Goal: Transaction & Acquisition: Book appointment/travel/reservation

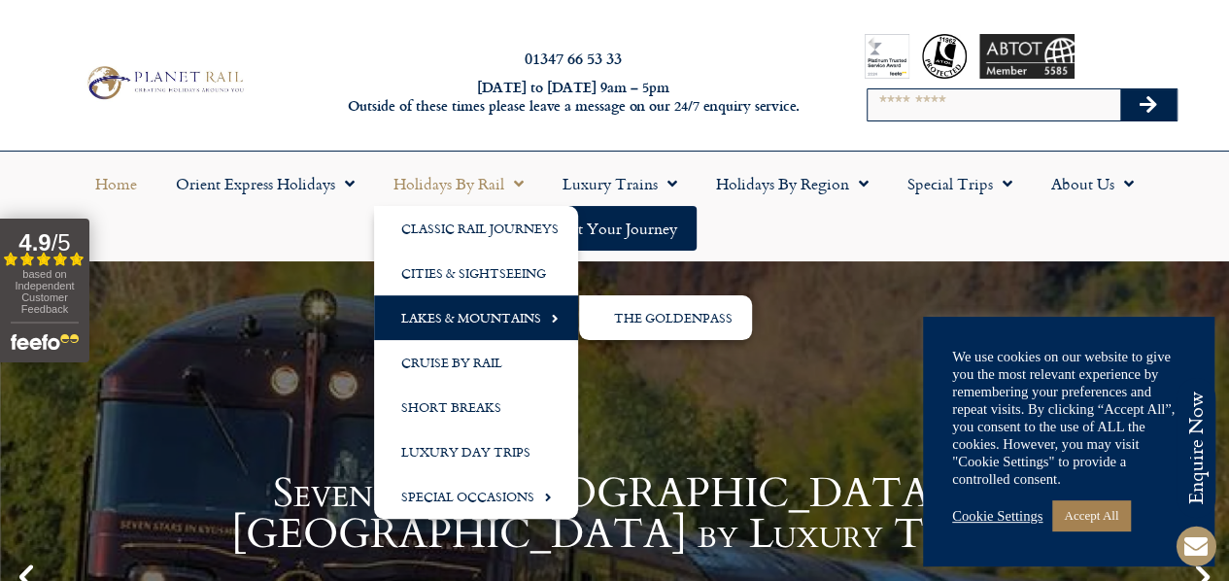
click at [491, 308] on link "Lakes & Mountains" at bounding box center [476, 317] width 204 height 45
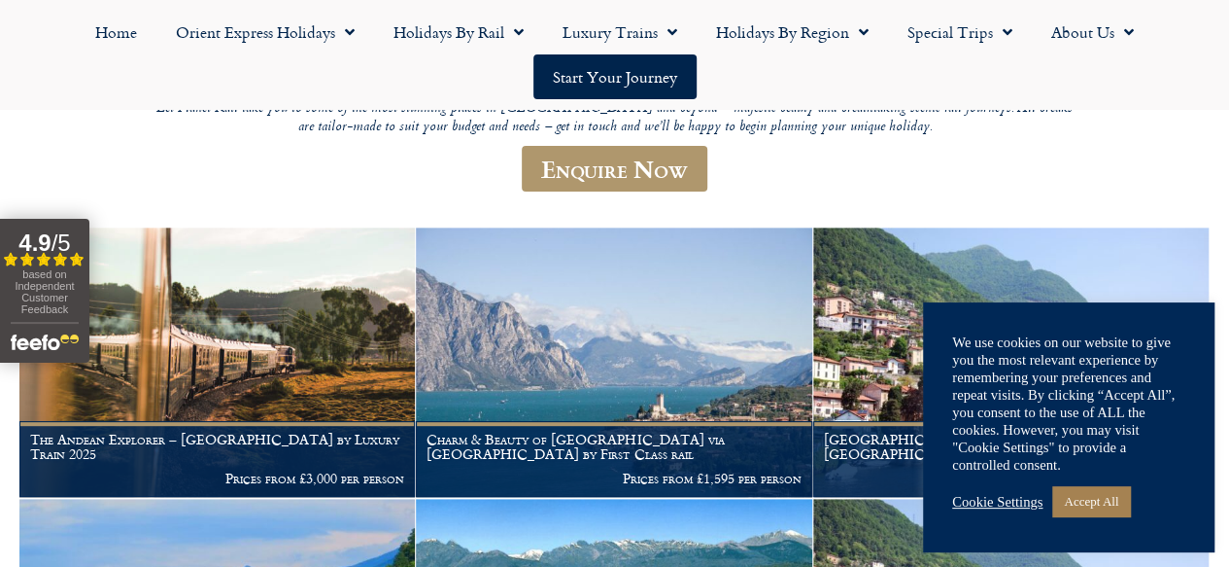
scroll to position [292, 0]
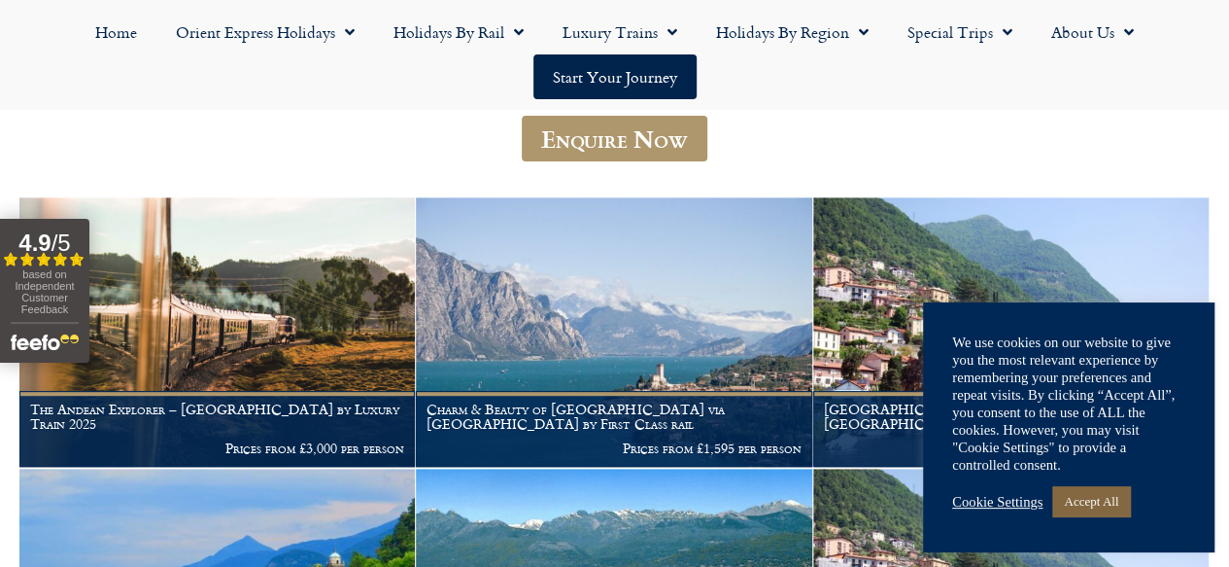
click at [1118, 507] on link "Accept All" at bounding box center [1091, 501] width 78 height 30
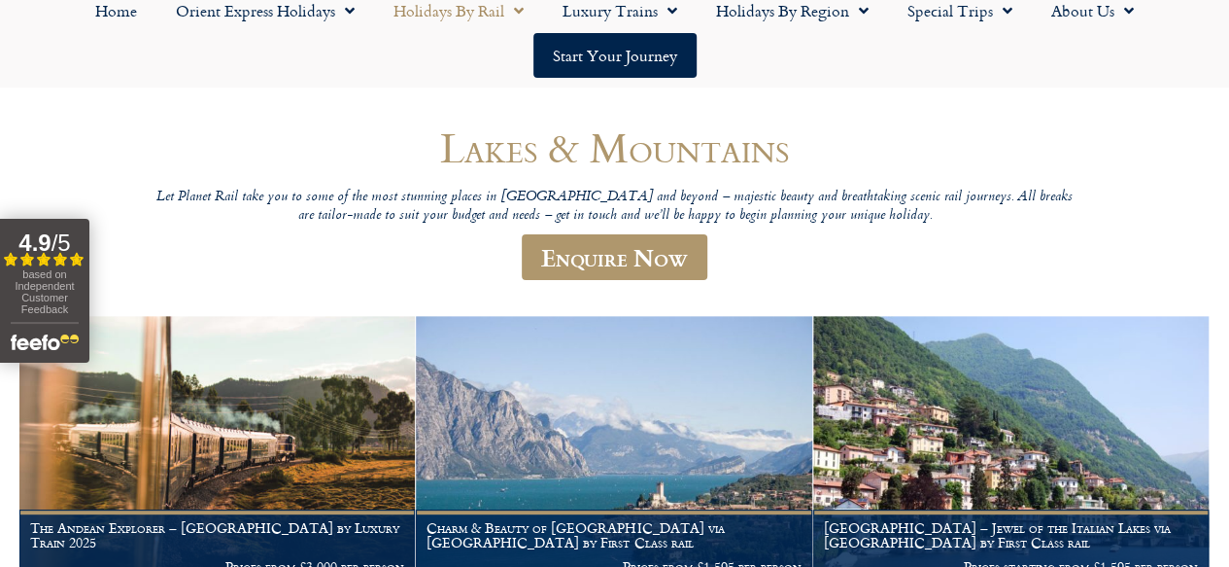
scroll to position [0, 0]
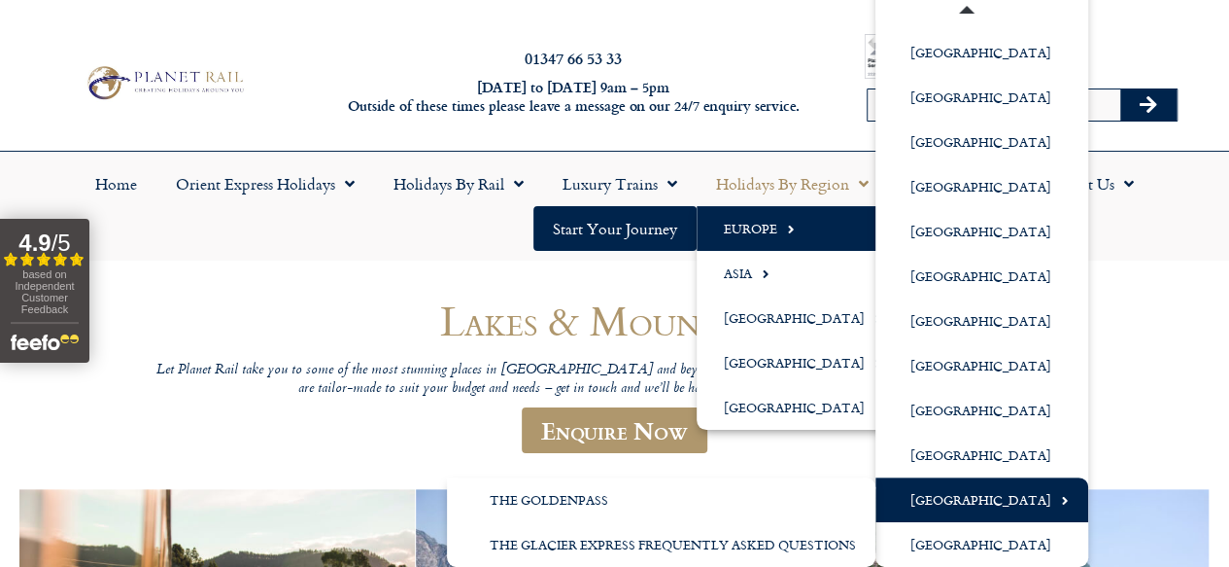
click at [975, 505] on link "[GEOGRAPHIC_DATA]" at bounding box center [982, 499] width 213 height 45
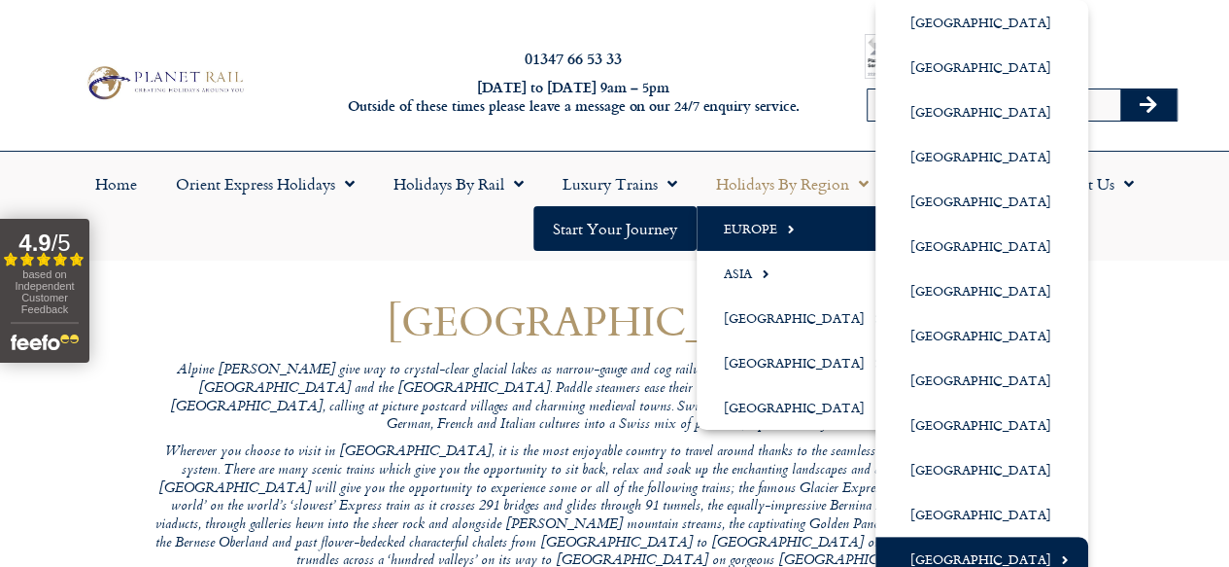
click at [750, 223] on link "Europe" at bounding box center [799, 228] width 205 height 45
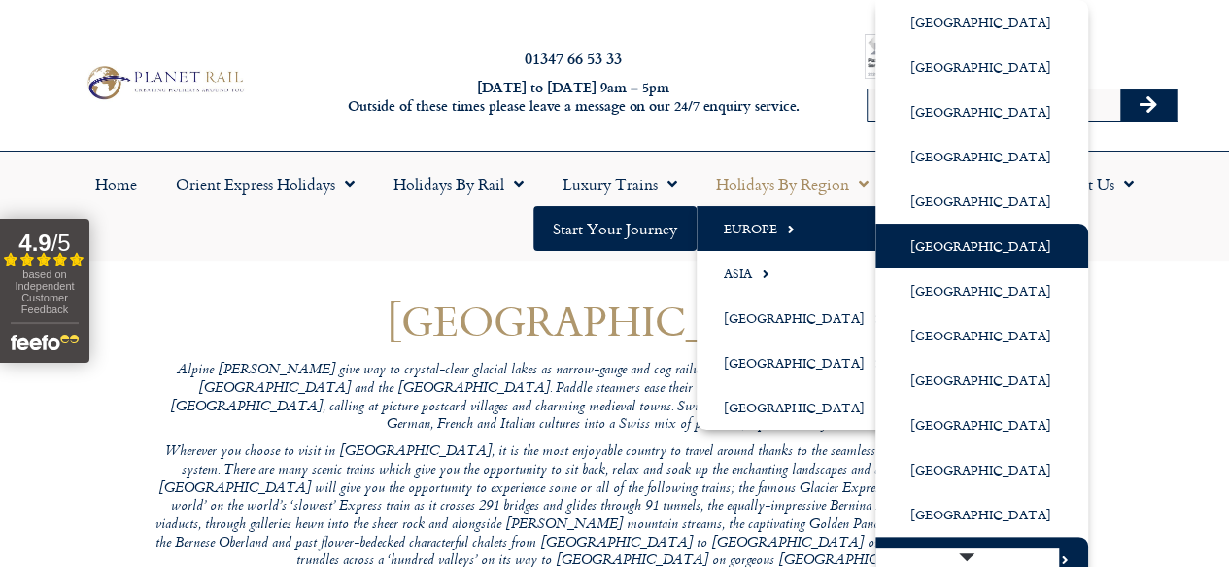
click at [995, 242] on link "[GEOGRAPHIC_DATA]" at bounding box center [982, 245] width 213 height 45
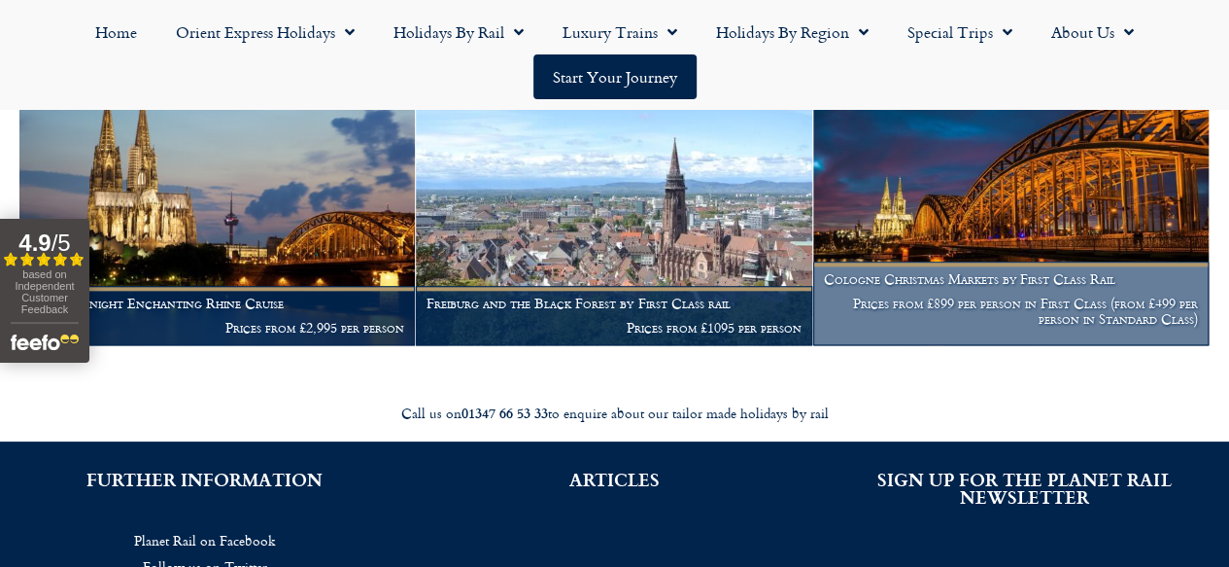
scroll to position [972, 0]
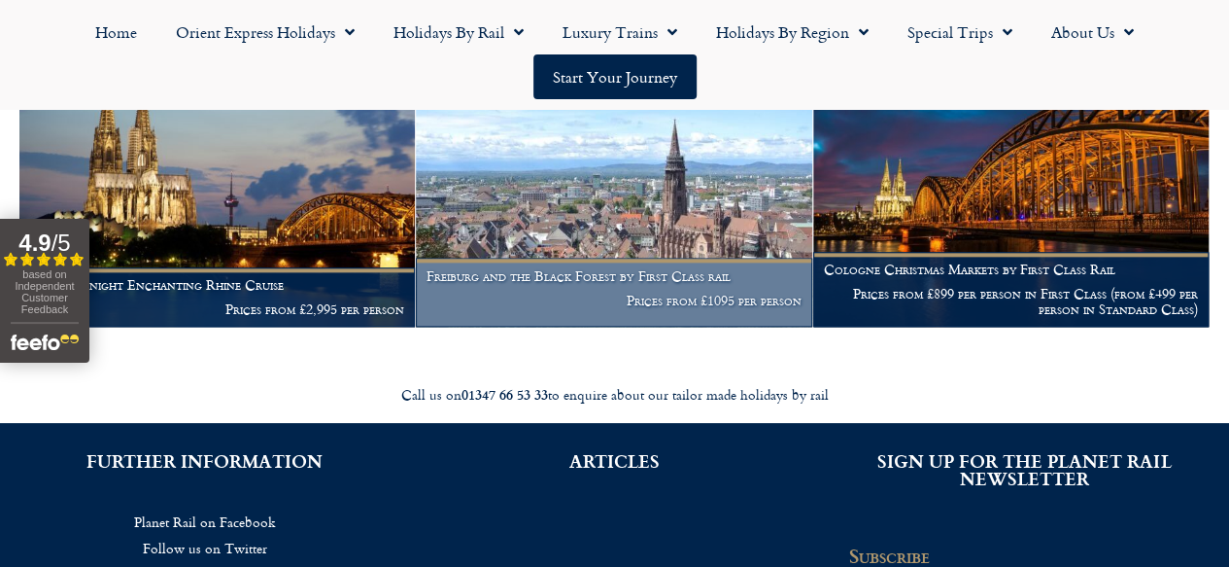
click at [616, 223] on img at bounding box center [613, 192] width 395 height 268
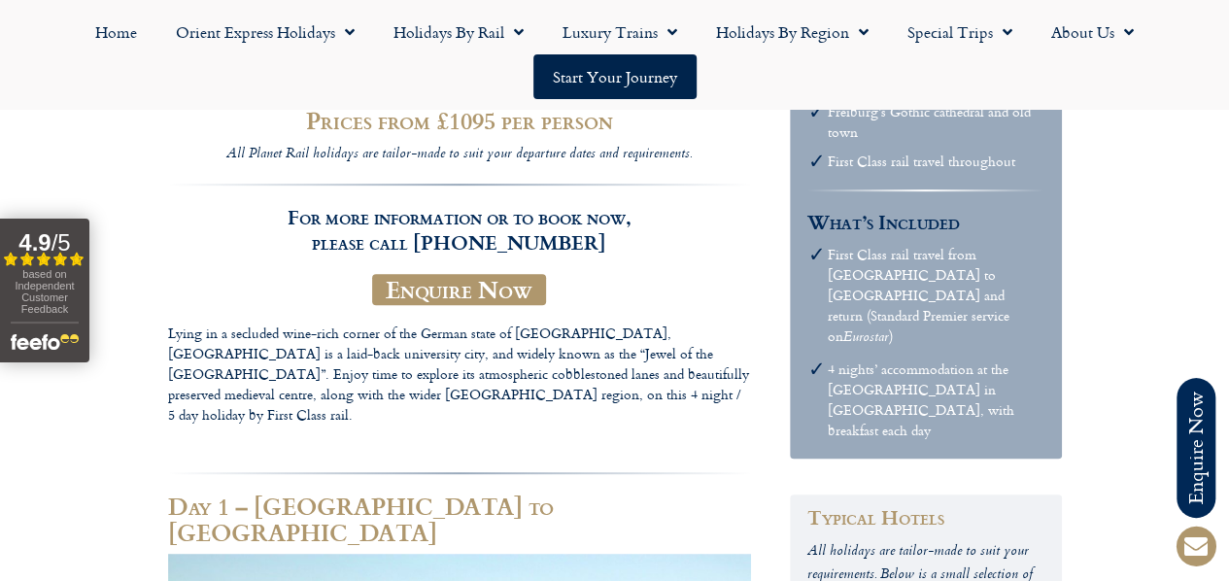
scroll to position [389, 0]
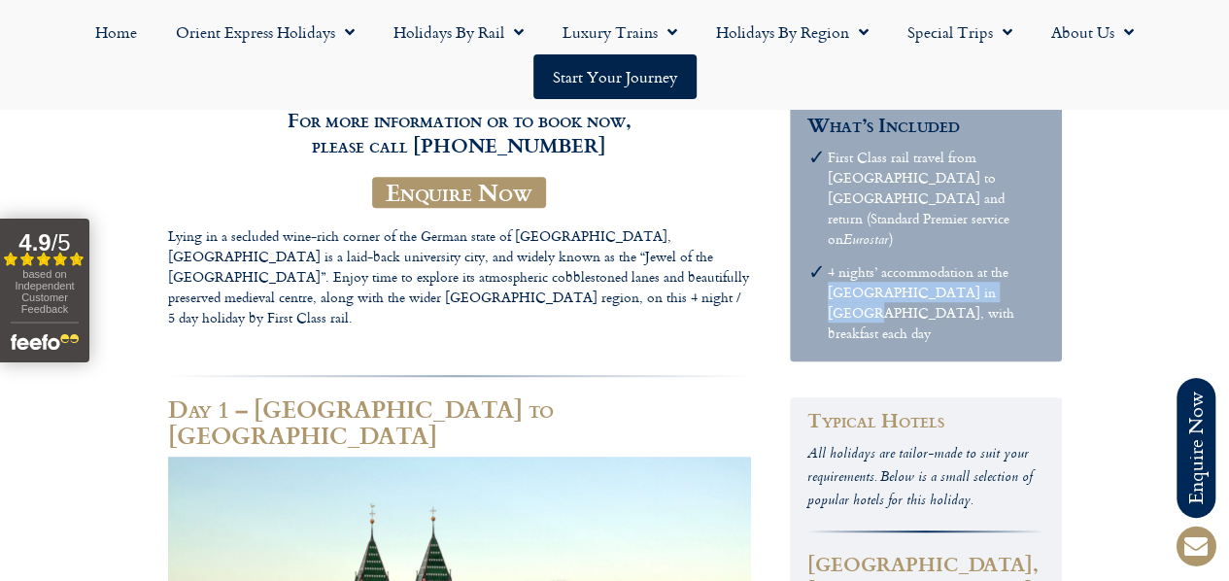
drag, startPoint x: 882, startPoint y: 342, endPoint x: 1088, endPoint y: 349, distance: 206.1
click at [1044, 343] on li "4 nights’ accommodation at the [GEOGRAPHIC_DATA] in [GEOGRAPHIC_DATA], with bre…" at bounding box center [936, 302] width 216 height 82
copy li "[GEOGRAPHIC_DATA] in [GEOGRAPHIC_DATA]"
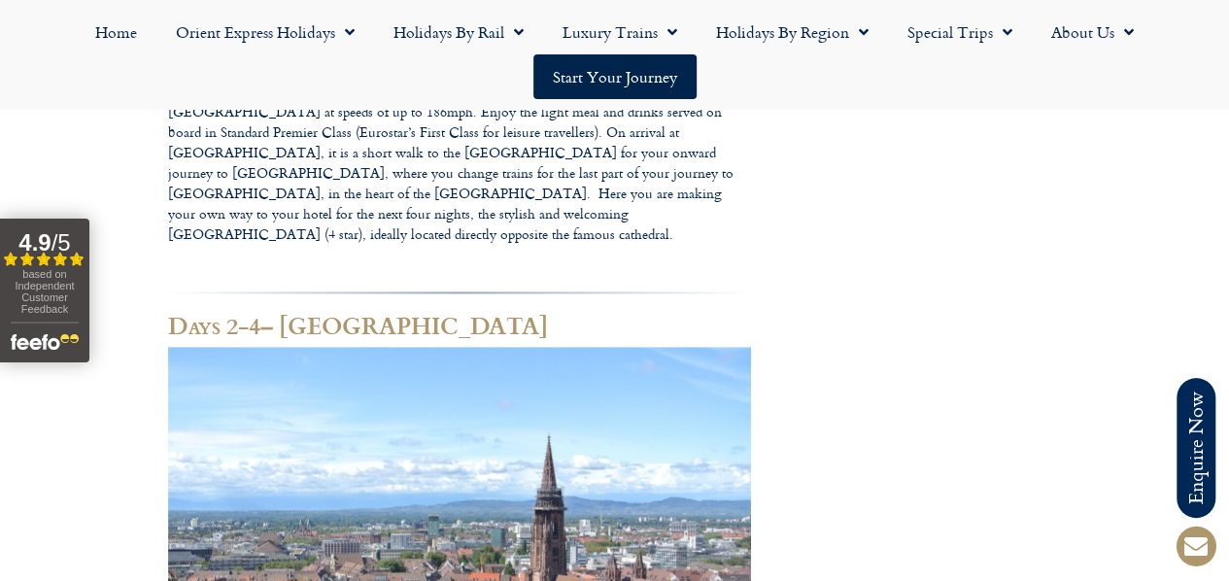
scroll to position [1263, 0]
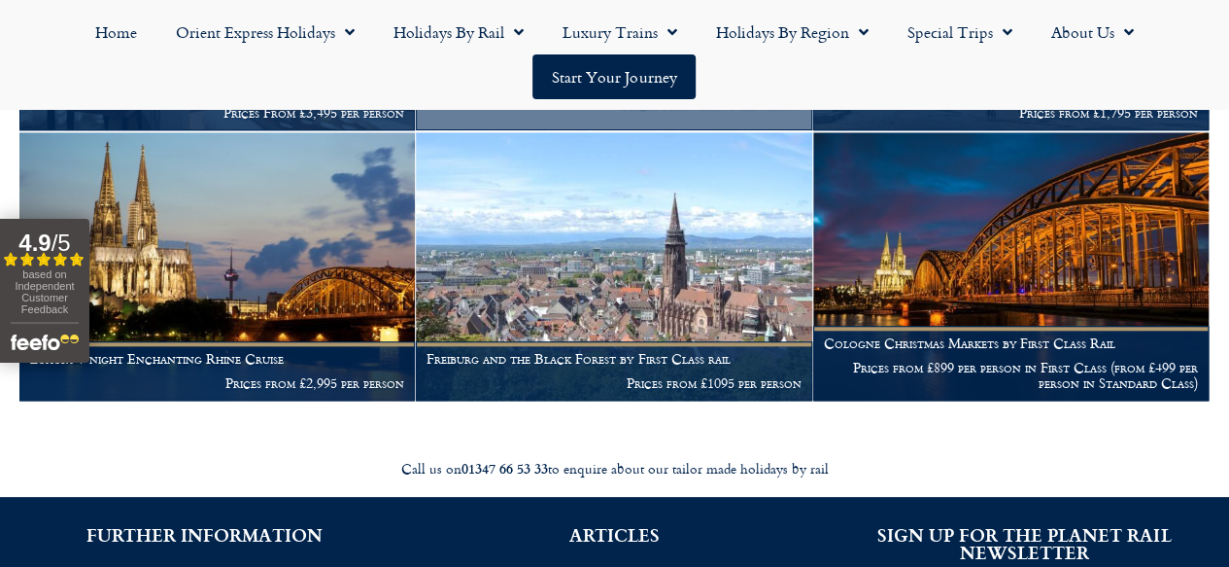
scroll to position [710, 0]
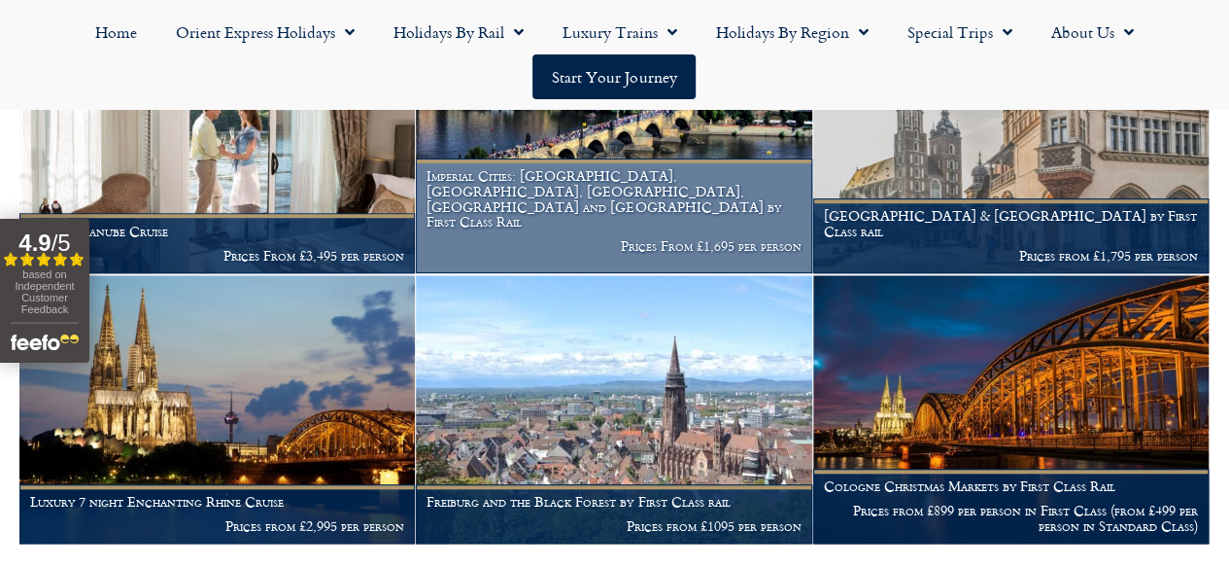
click at [626, 189] on img at bounding box center [613, 139] width 395 height 268
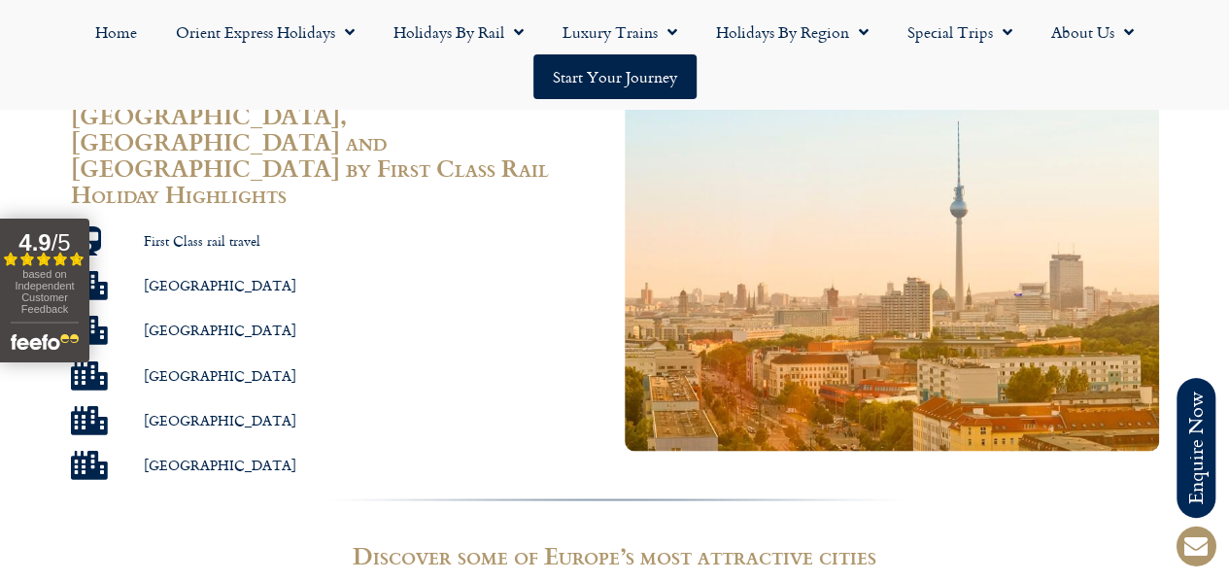
scroll to position [1458, 0]
